Goal: Transaction & Acquisition: Obtain resource

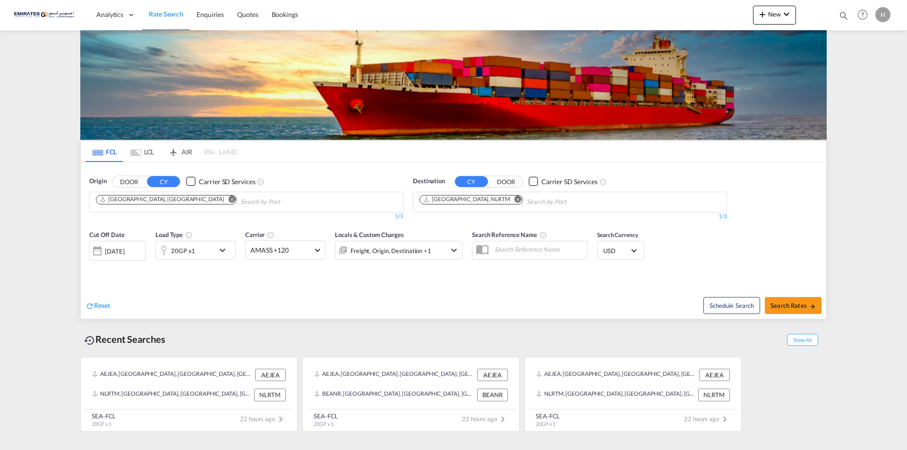
click at [515, 201] on md-icon "Remove" at bounding box center [518, 199] width 7 height 7
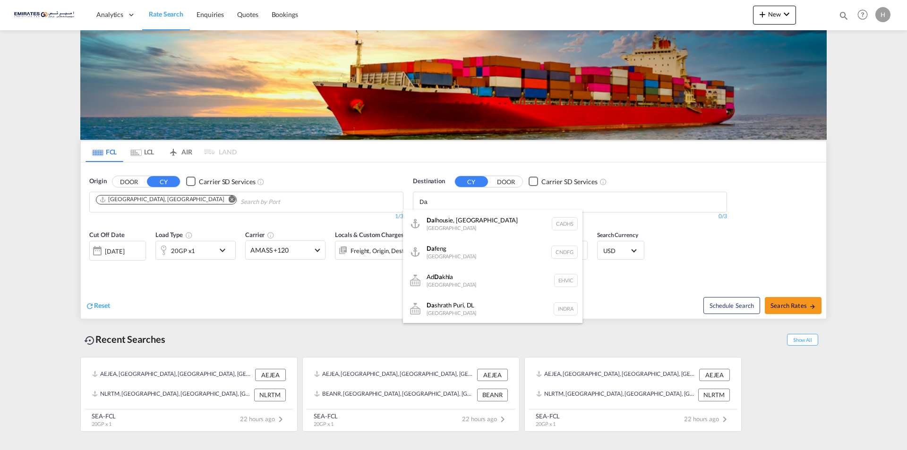
type input "D"
type input "Dama"
click at [448, 203] on body "Analytics Dashboard Rate Search Enquiries Quotes Bookings" at bounding box center [453, 225] width 907 height 450
type input "[GEOGRAPHIC_DATA]"
type input "Damm"
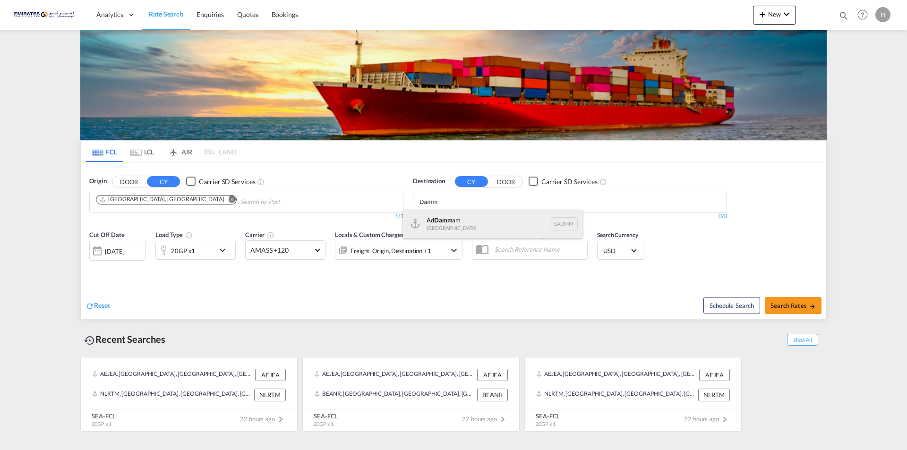
click at [458, 224] on div "Ad Damm am [GEOGRAPHIC_DATA] [GEOGRAPHIC_DATA]" at bounding box center [493, 224] width 180 height 28
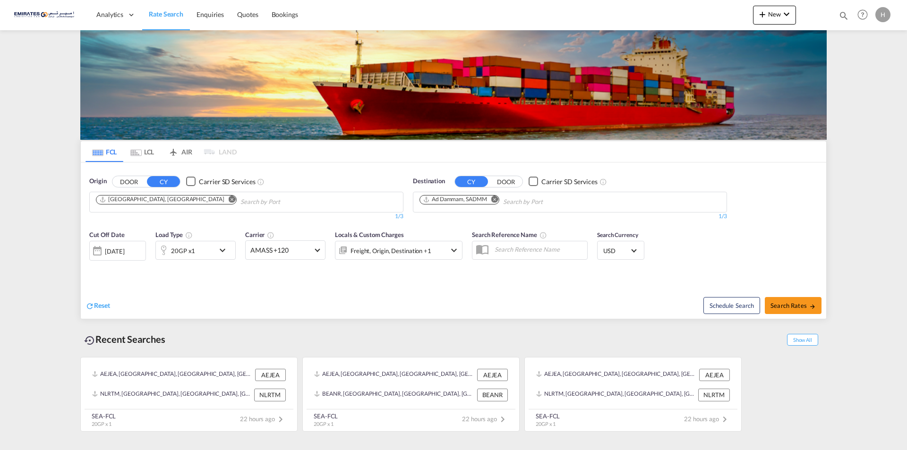
click at [225, 249] on md-icon "icon-chevron-down" at bounding box center [225, 250] width 16 height 11
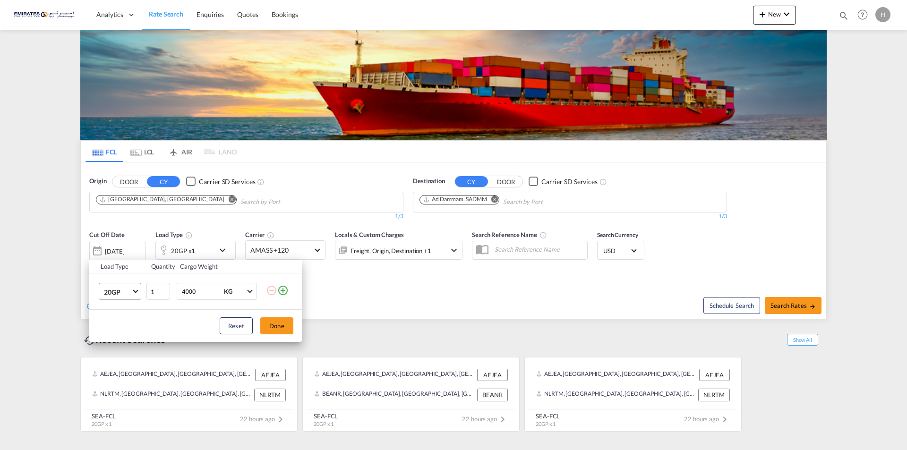
click at [133, 294] on md-select-value "20GP" at bounding box center [122, 292] width 38 height 16
click at [120, 338] on div "40HC" at bounding box center [112, 337] width 17 height 9
click at [291, 327] on button "Done" at bounding box center [276, 326] width 33 height 17
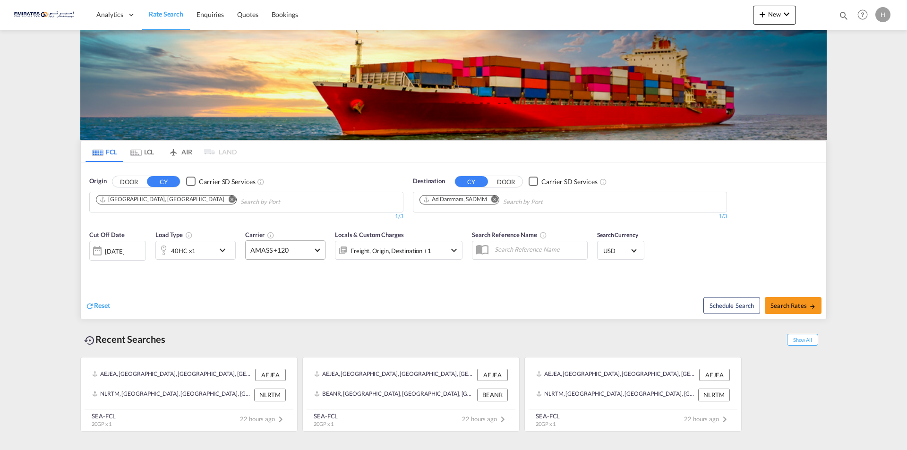
click at [316, 251] on md-select-value "AMASS +120" at bounding box center [285, 250] width 79 height 18
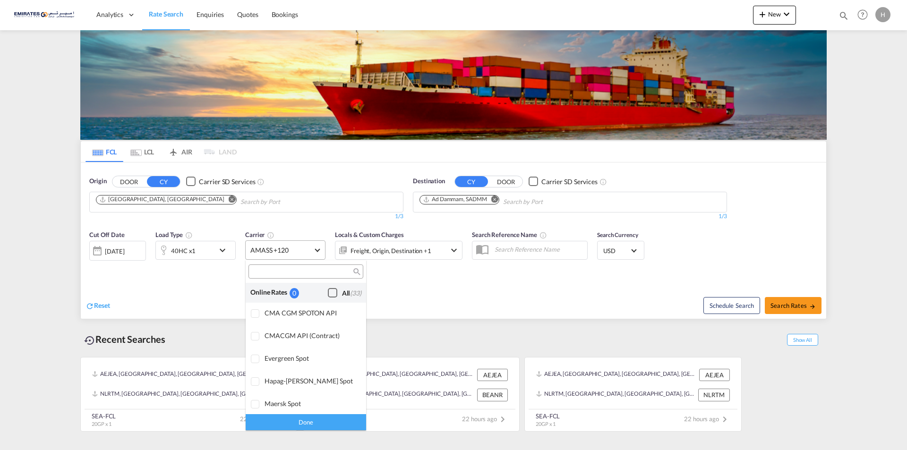
scroll to position [736, 0]
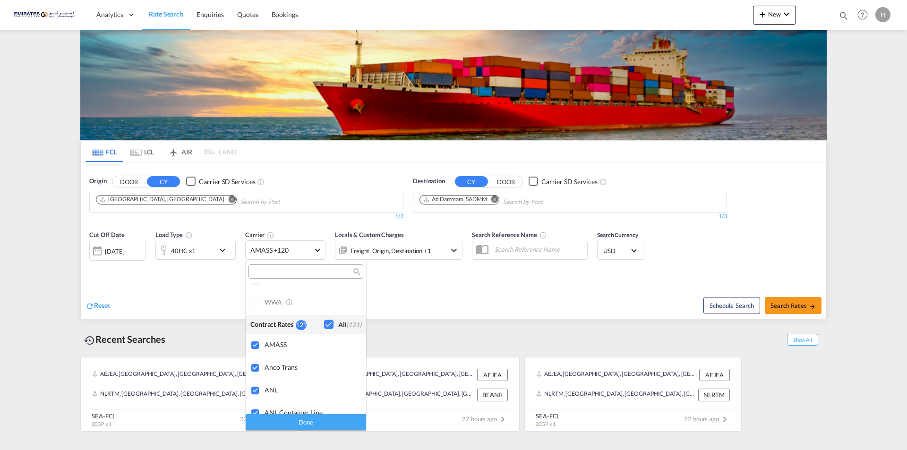
click at [421, 295] on md-backdrop at bounding box center [453, 225] width 907 height 450
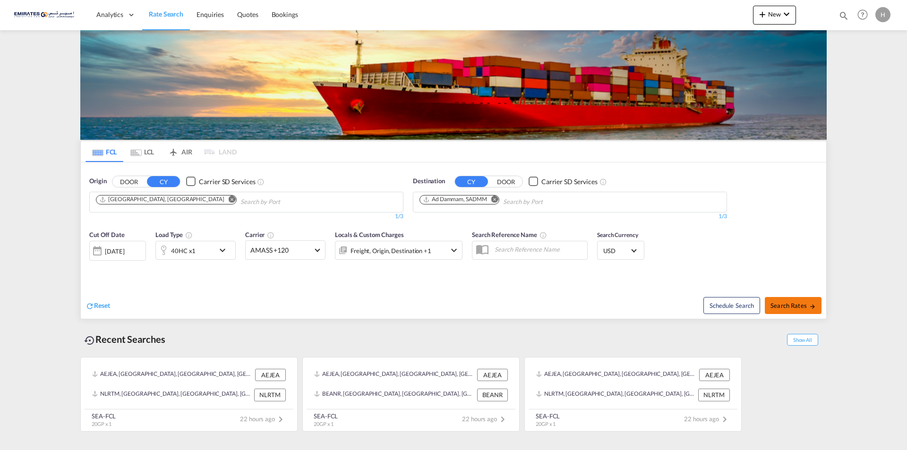
click at [793, 307] on span "Search Rates" at bounding box center [793, 306] width 45 height 8
type input "AEJEA to SADMM / [DATE]"
